Goal: Check status: Check status

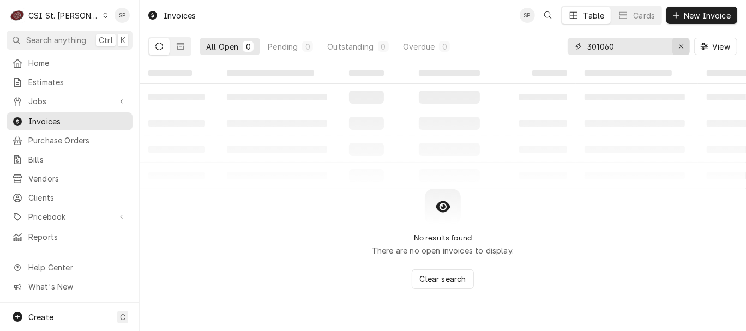
click at [680, 46] on icon "Erase input" at bounding box center [682, 47] width 6 height 8
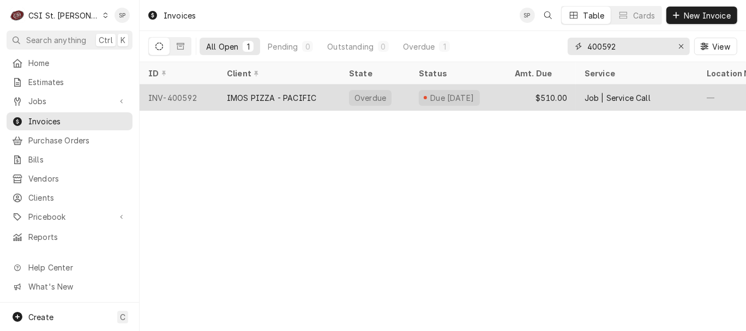
type input "400592"
click at [173, 92] on div "INV-400592" at bounding box center [179, 98] width 79 height 26
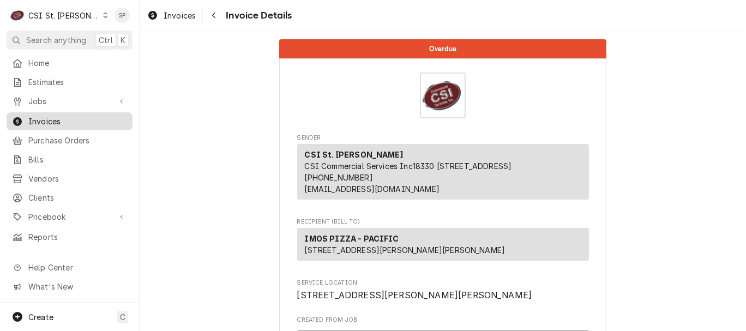
click at [104, 116] on span "Invoices" at bounding box center [77, 121] width 99 height 11
